Goal: Information Seeking & Learning: Learn about a topic

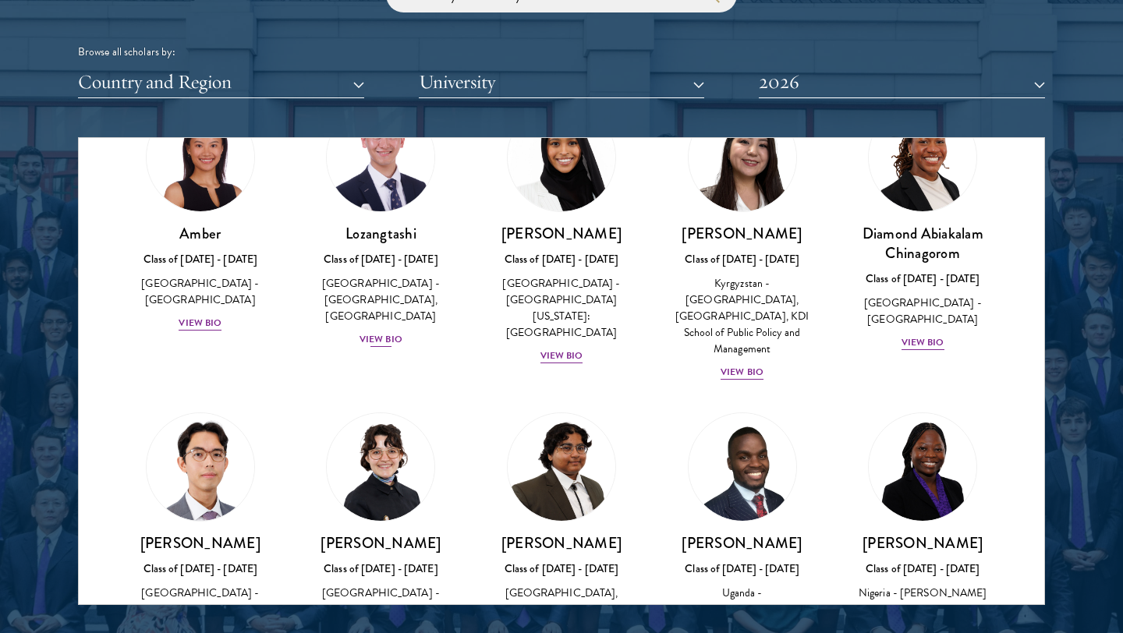
scroll to position [99, 0]
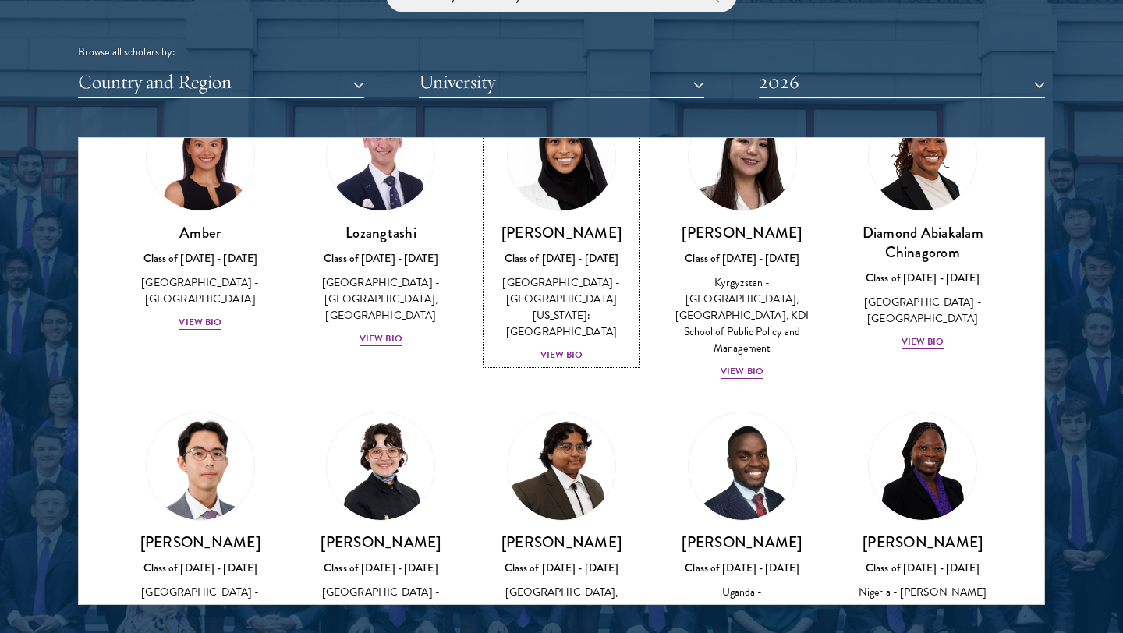
click at [549, 348] on div "View Bio" at bounding box center [562, 355] width 43 height 15
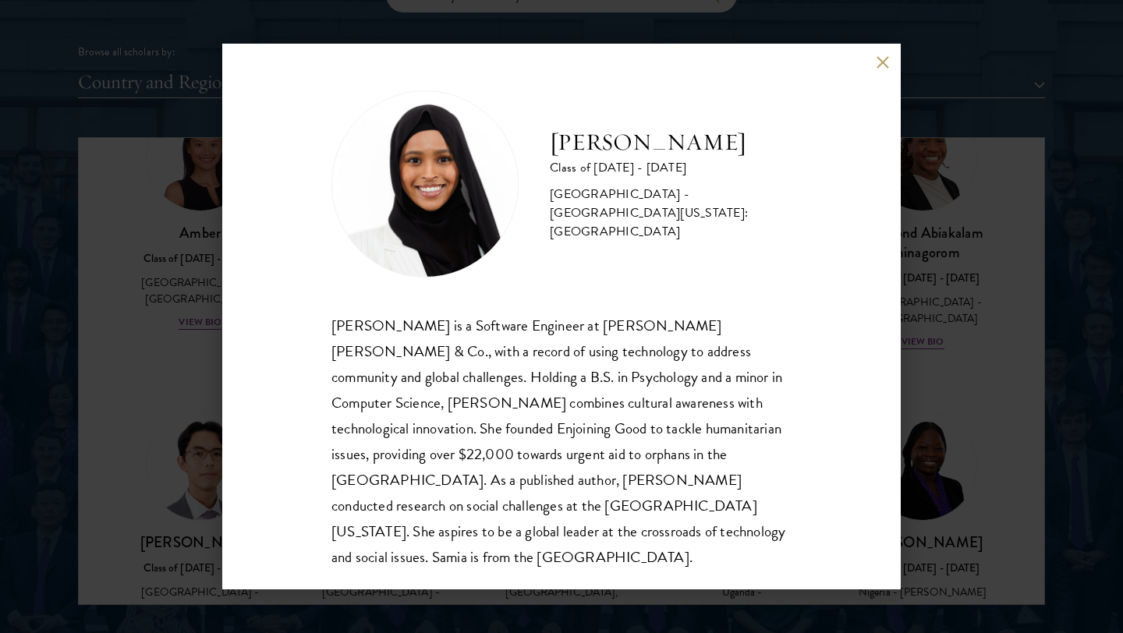
scroll to position [2, 0]
click at [882, 65] on button at bounding box center [882, 61] width 13 height 13
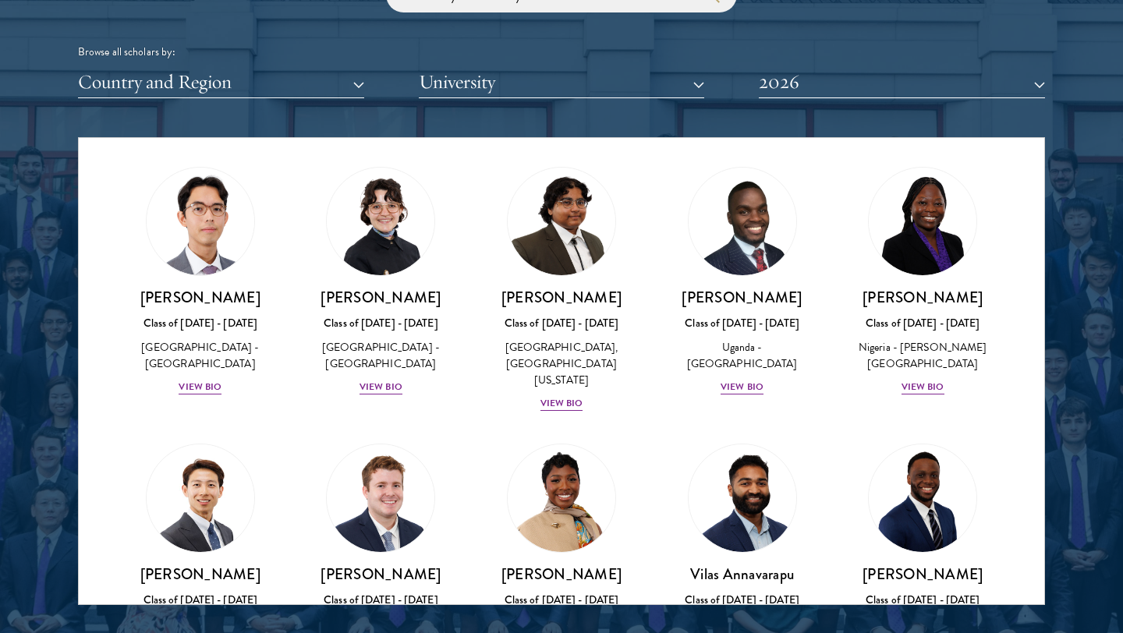
scroll to position [345, 0]
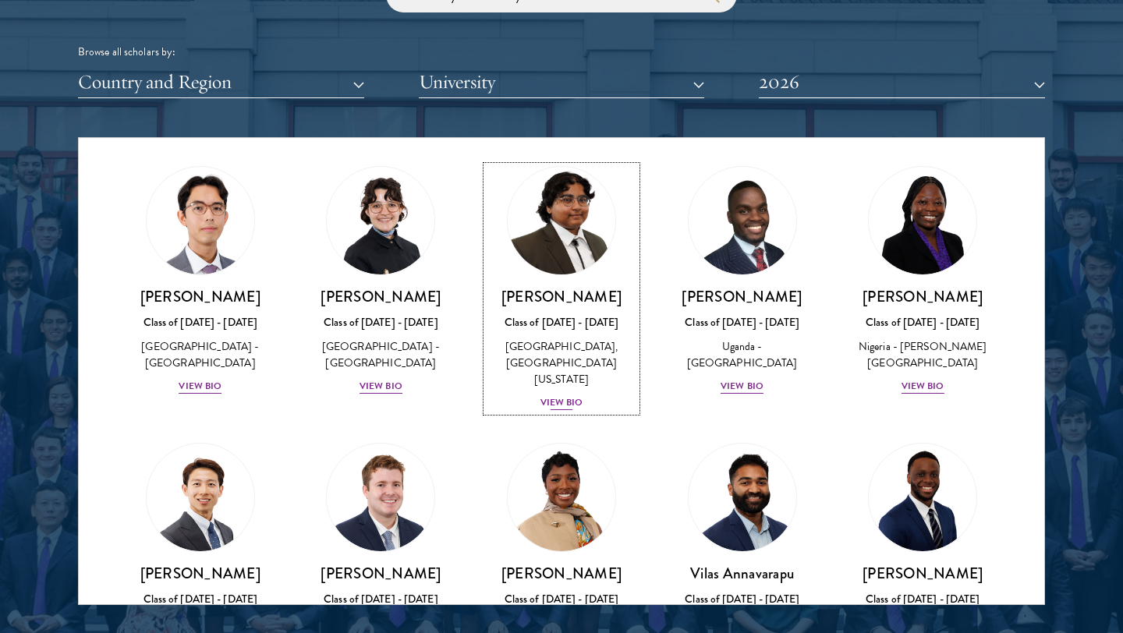
click at [570, 396] on div "View Bio" at bounding box center [562, 403] width 43 height 15
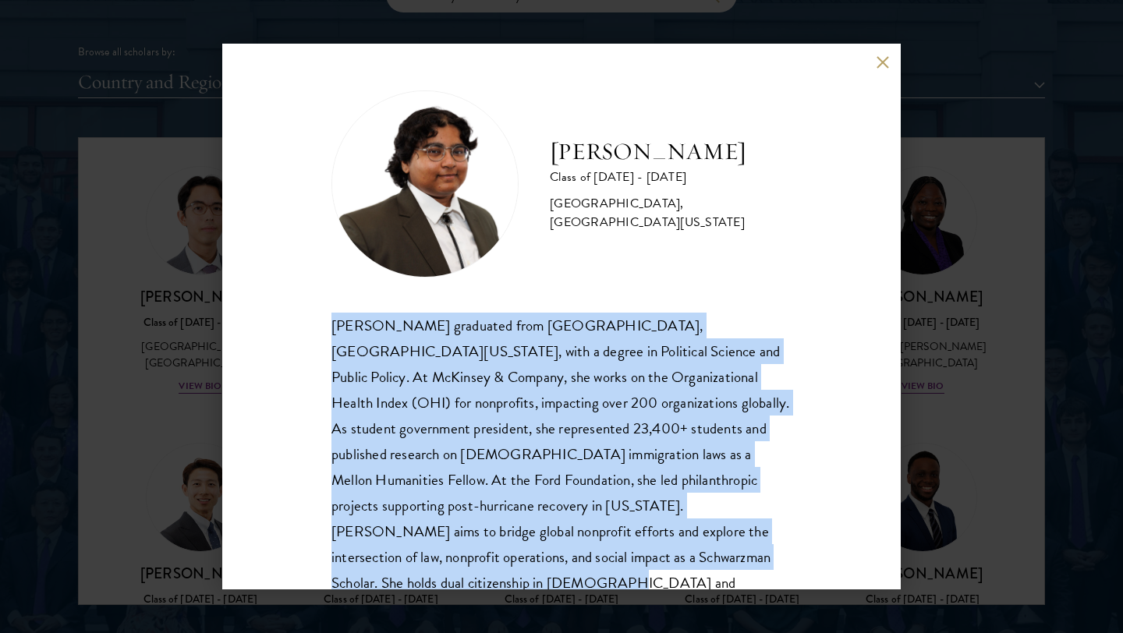
drag, startPoint x: 318, startPoint y: 319, endPoint x: 671, endPoint y: 554, distance: 424.3
click at [671, 554] on div "[PERSON_NAME] Class of [DATE] - [DATE] [GEOGRAPHIC_DATA] - [GEOGRAPHIC_DATA], […" at bounding box center [561, 317] width 679 height 546
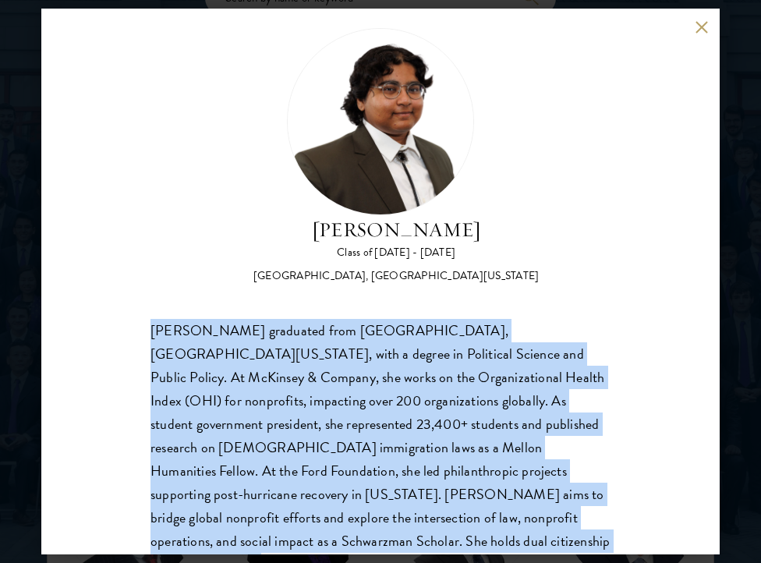
scroll to position [73, 0]
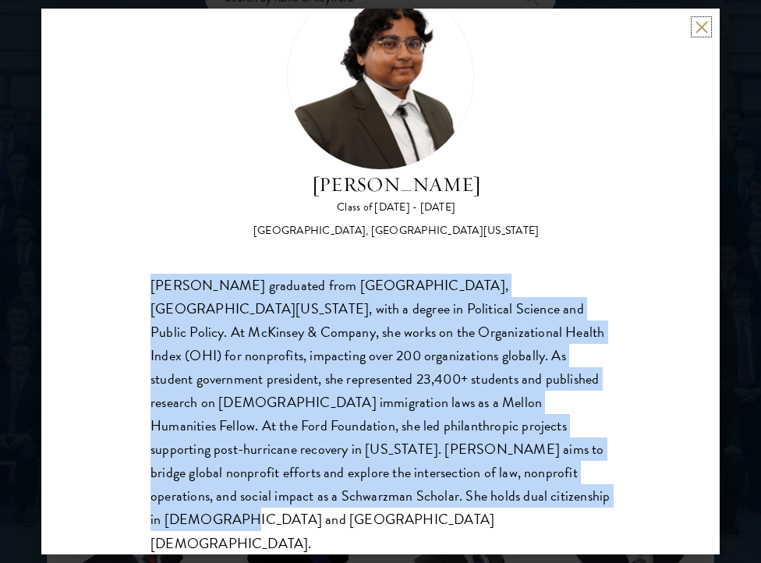
click at [699, 31] on button at bounding box center [701, 26] width 13 height 13
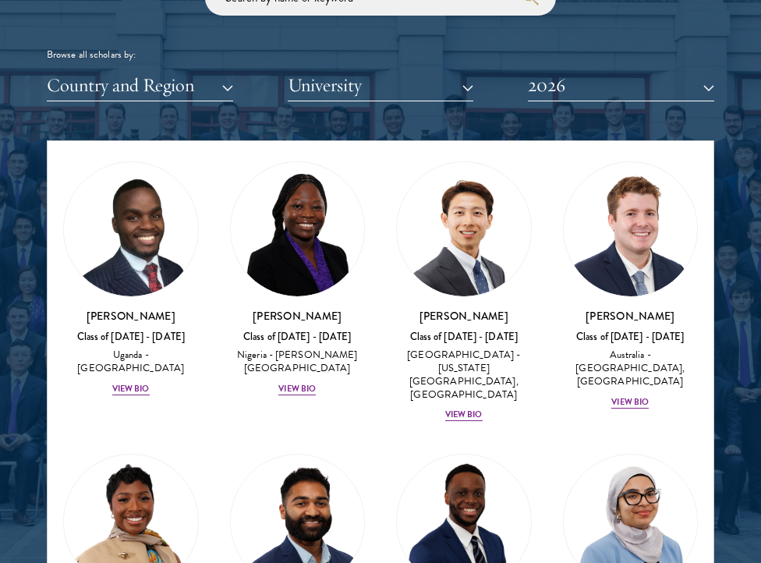
scroll to position [751, 0]
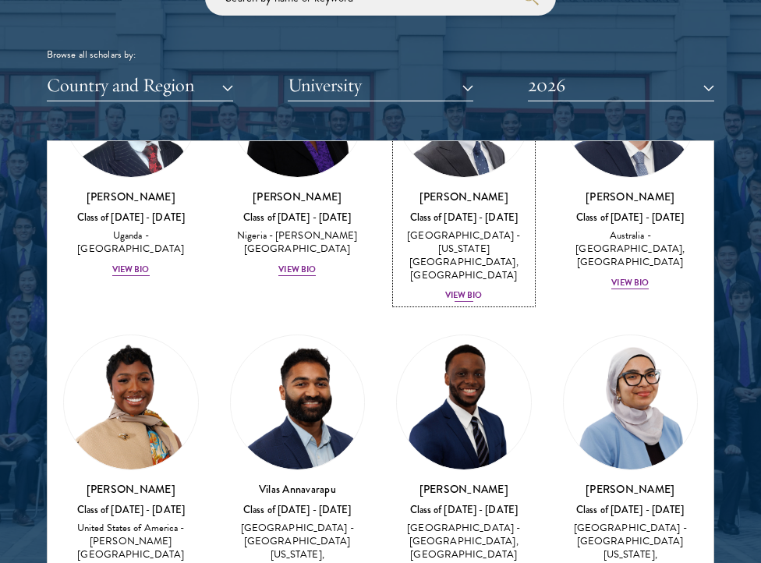
click at [467, 289] on div "View Bio" at bounding box center [463, 295] width 37 height 12
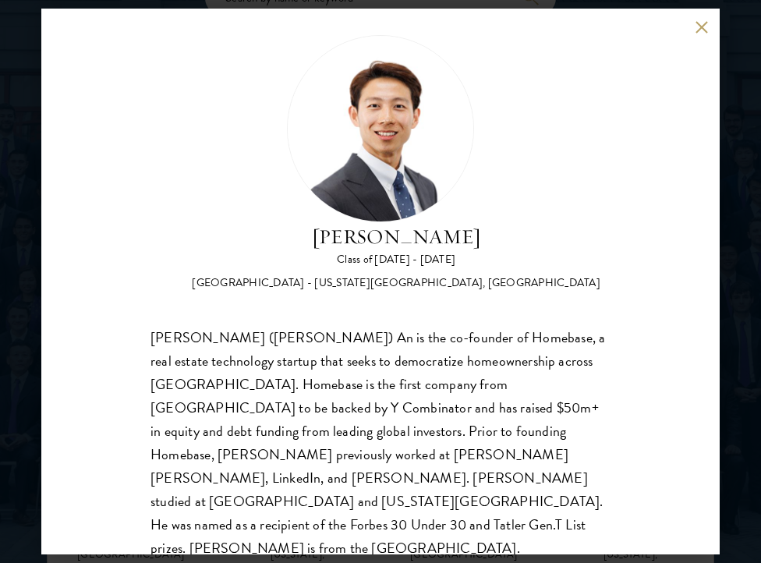
scroll to position [21, 0]
click at [697, 30] on button at bounding box center [701, 26] width 13 height 13
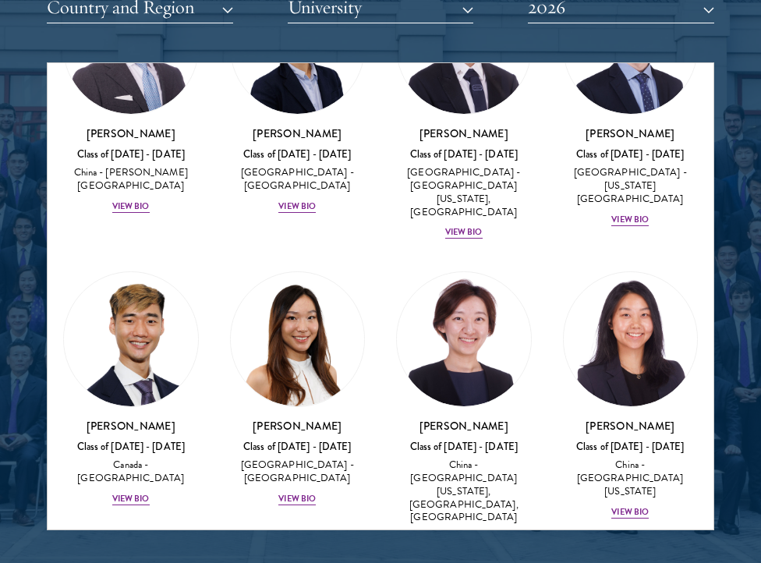
scroll to position [5347, 0]
